Goal: Transaction & Acquisition: Obtain resource

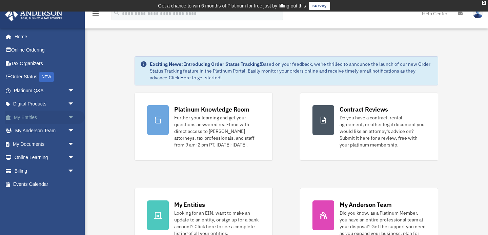
click at [59, 117] on link "My Entities arrow_drop_down" at bounding box center [45, 117] width 80 height 14
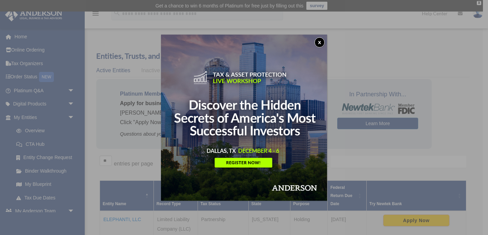
click at [318, 41] on button "x" at bounding box center [319, 42] width 10 height 10
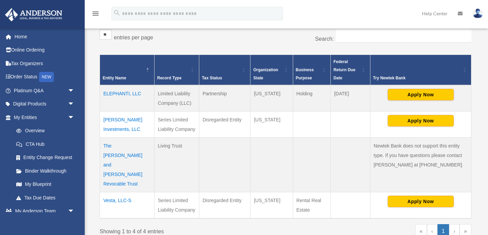
scroll to position [129, 0]
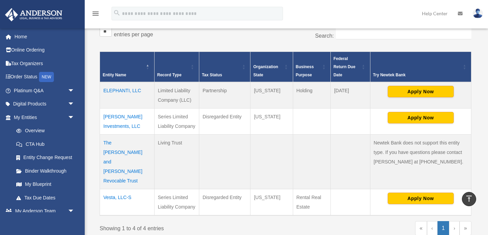
click at [120, 189] on td "Vesta, LLC-S" at bounding box center [127, 202] width 55 height 26
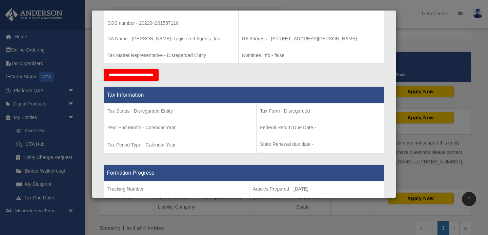
scroll to position [211, 0]
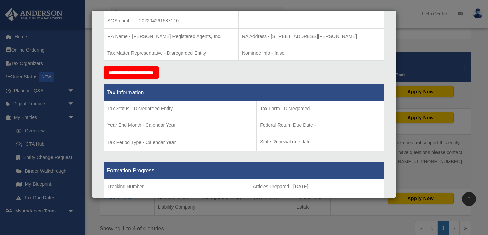
click at [70, 116] on div "Details × Articles Sent Organizational Date" at bounding box center [244, 117] width 488 height 235
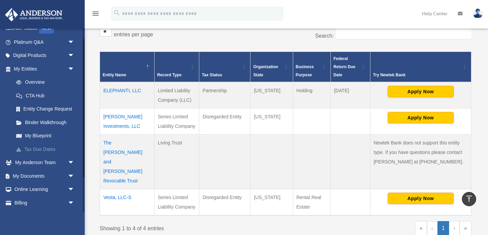
scroll to position [61, 0]
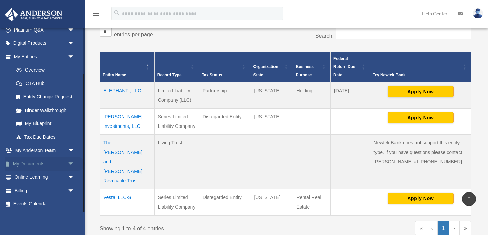
click at [68, 163] on span "arrow_drop_down" at bounding box center [75, 164] width 14 height 14
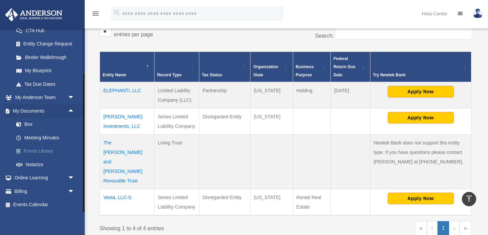
scroll to position [114, 0]
click at [36, 121] on link "Box" at bounding box center [46, 124] width 75 height 14
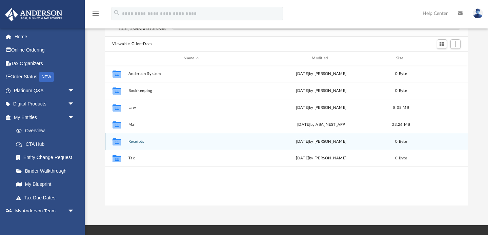
scroll to position [80, 0]
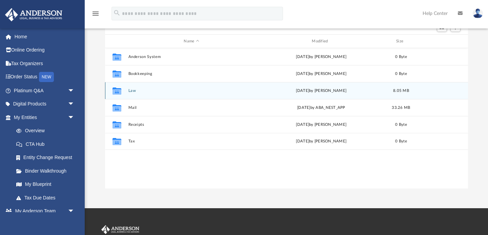
click at [120, 92] on icon "grid" at bounding box center [116, 91] width 9 height 5
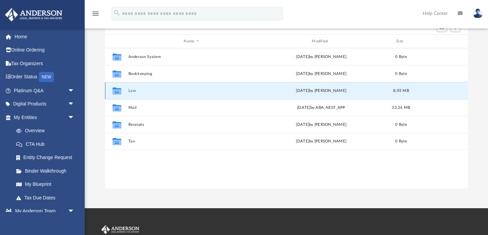
click at [120, 92] on icon "grid" at bounding box center [116, 91] width 9 height 5
click at [132, 87] on div "Collaborated Folder Law [DATE] by [PERSON_NAME] 8.05 MB" at bounding box center [286, 90] width 363 height 17
click at [249, 88] on button "Law" at bounding box center [191, 90] width 127 height 4
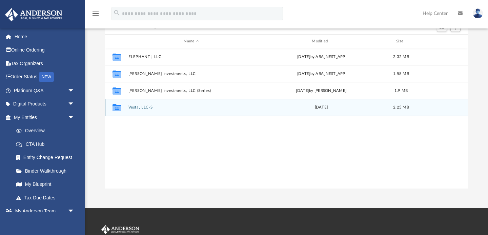
click at [142, 108] on button "Vesta, LLC-S" at bounding box center [191, 107] width 127 height 4
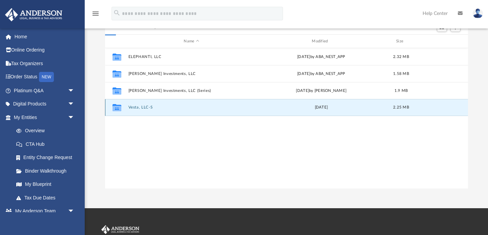
click at [142, 108] on button "Vesta, LLC-S" at bounding box center [191, 107] width 127 height 4
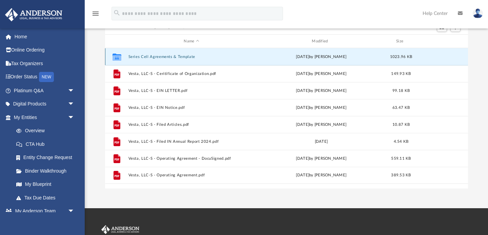
click at [134, 55] on button "Series Cell Agreements & Template" at bounding box center [191, 57] width 127 height 4
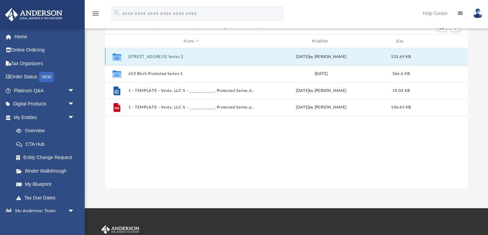
click at [150, 58] on button "1102 Cherry Street, Protected Series 2" at bounding box center [191, 57] width 127 height 4
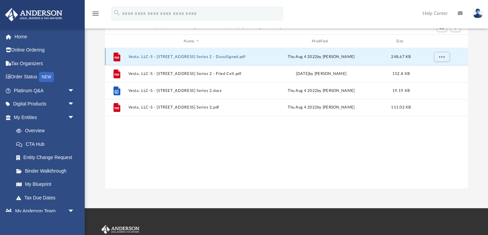
click at [149, 56] on button "Vesta, LLC-S - 1102 Cherry Street, Protected Series 2 - DocuSigned.pdf" at bounding box center [191, 57] width 127 height 4
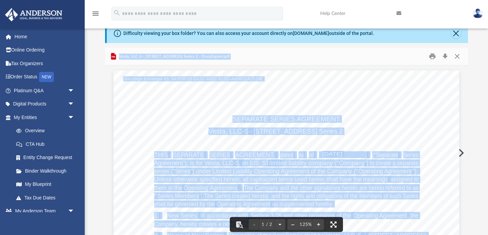
scroll to position [0, 0]
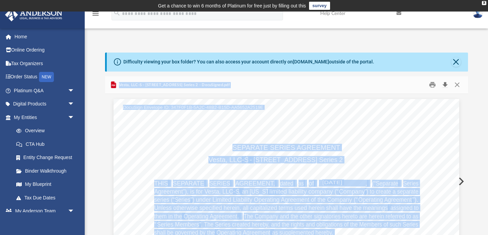
click at [443, 85] on button "Download" at bounding box center [445, 85] width 12 height 10
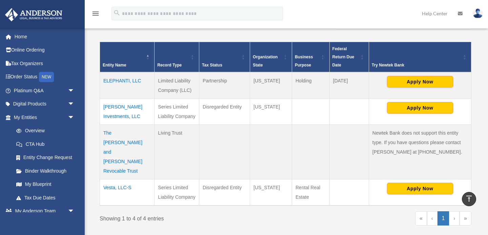
scroll to position [140, 0]
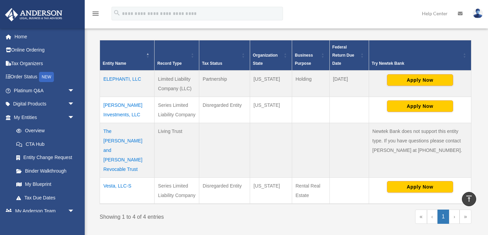
click at [123, 177] on td "Vesta, LLC-S" at bounding box center [127, 190] width 55 height 26
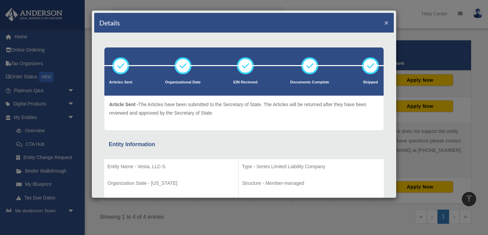
click at [387, 20] on button "×" at bounding box center [386, 22] width 4 height 7
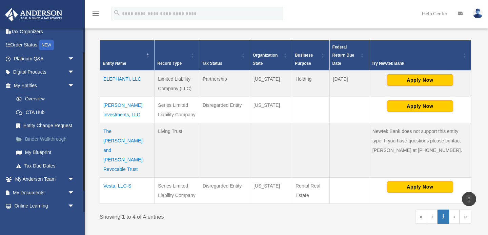
scroll to position [58, 0]
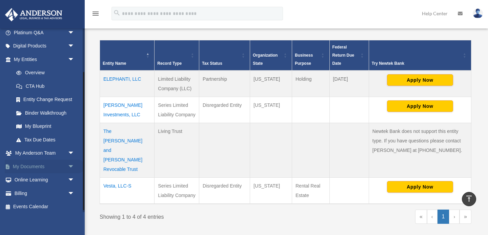
click at [48, 167] on link "My Documents arrow_drop_down" at bounding box center [45, 166] width 80 height 14
click at [70, 165] on span "arrow_drop_down" at bounding box center [75, 166] width 14 height 14
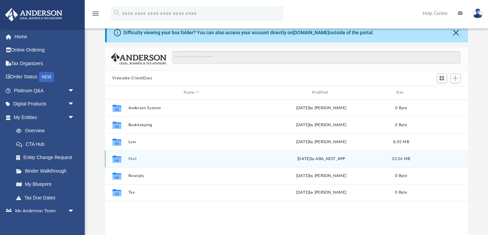
scroll to position [30, 0]
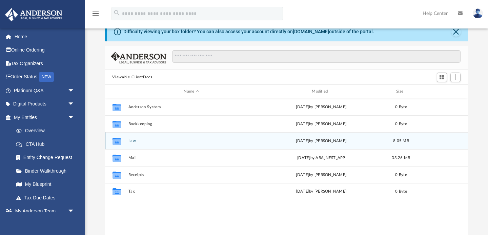
click at [123, 138] on div "Collaborated Folder" at bounding box center [116, 140] width 17 height 11
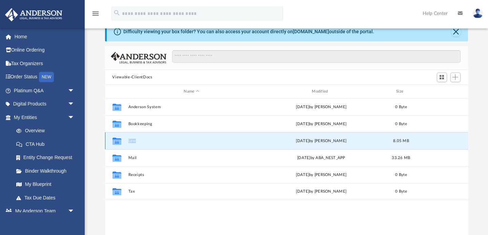
click at [123, 139] on div "Collaborated Folder" at bounding box center [116, 140] width 17 height 11
click at [142, 139] on button "Law" at bounding box center [191, 140] width 127 height 4
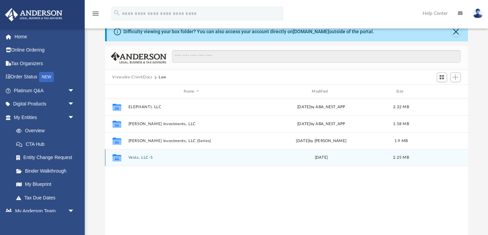
click at [143, 160] on div "Collaborated Folder Vesta, LLC-S [DATE] 2.25 MB" at bounding box center [286, 157] width 363 height 17
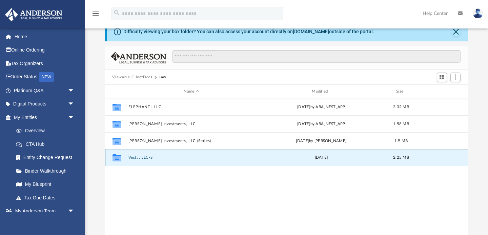
click at [146, 156] on button "Vesta, LLC-S" at bounding box center [191, 157] width 127 height 4
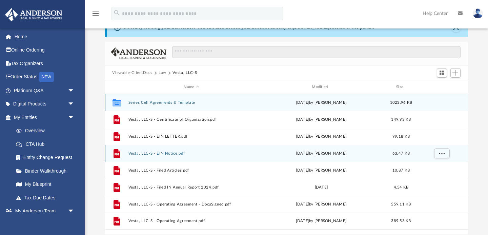
scroll to position [36, 0]
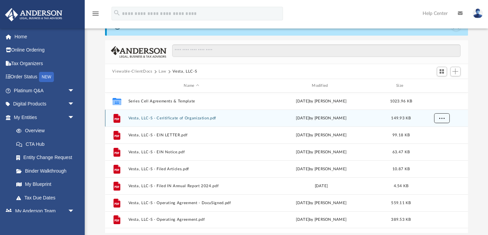
click at [436, 116] on button "More options" at bounding box center [441, 118] width 16 height 10
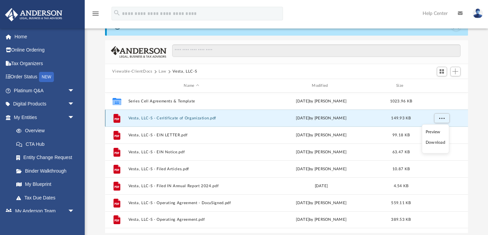
click at [197, 116] on button "Vesta, LLC-S - Ceritificate of Organization.pdf" at bounding box center [191, 118] width 127 height 4
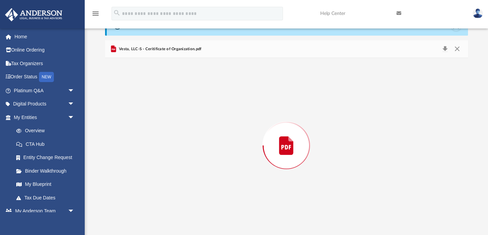
click at [197, 116] on div "Preview" at bounding box center [286, 145] width 363 height 175
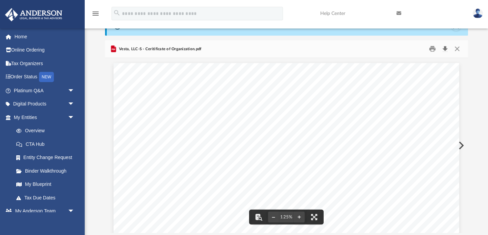
click at [448, 46] on button "Download" at bounding box center [445, 49] width 12 height 10
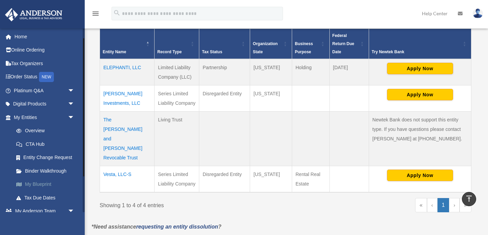
scroll to position [61, 0]
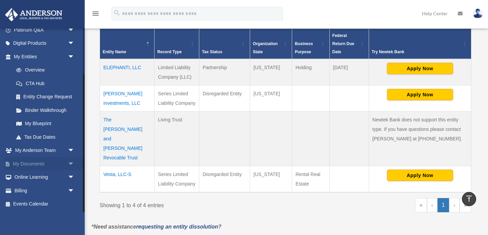
click at [72, 163] on span "arrow_drop_down" at bounding box center [75, 164] width 14 height 14
click at [62, 178] on link "Box" at bounding box center [46, 177] width 75 height 14
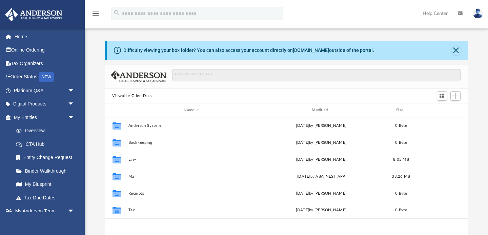
scroll to position [154, 363]
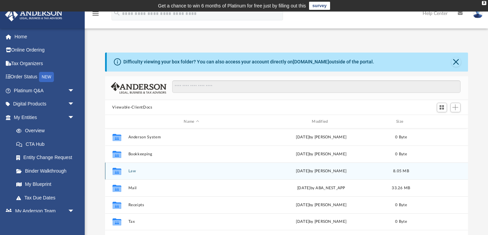
click at [132, 172] on button "Law" at bounding box center [191, 171] width 127 height 4
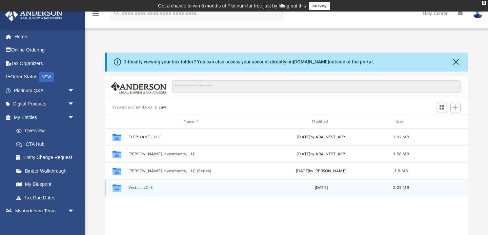
click at [137, 183] on div "Collaborated Folder Vesta, LLC-S [DATE] 2.25 MB" at bounding box center [286, 187] width 363 height 17
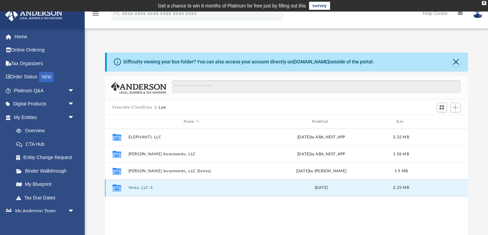
click at [137, 188] on button "Vesta, LLC-S" at bounding box center [191, 188] width 127 height 4
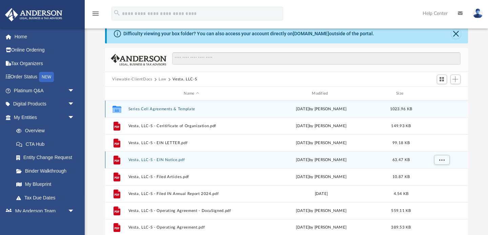
scroll to position [37, 0]
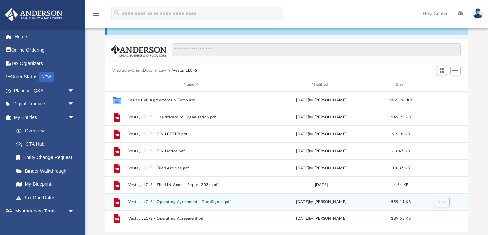
click at [151, 200] on button "Vesta, LLC-S - Operating Agreement - DocuSigned.pdf" at bounding box center [191, 201] width 127 height 4
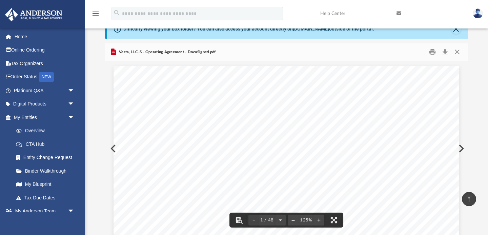
scroll to position [0, 0]
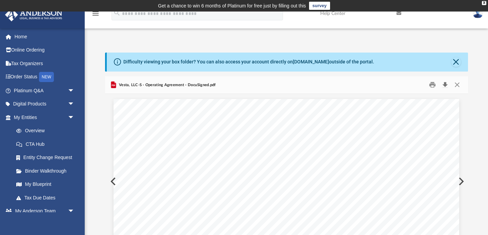
click at [443, 83] on button "Download" at bounding box center [445, 85] width 12 height 10
